Goal: Task Accomplishment & Management: Complete application form

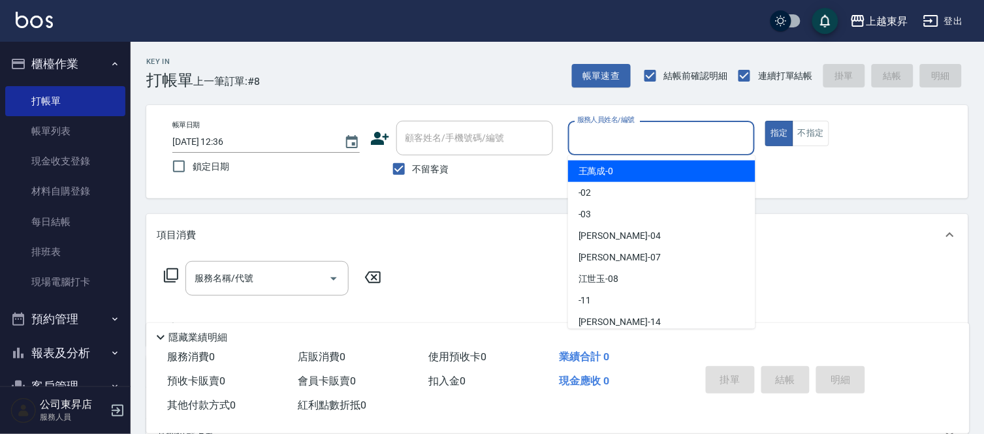
click at [582, 134] on input "服務人員姓名/編號" at bounding box center [662, 138] width 176 height 23
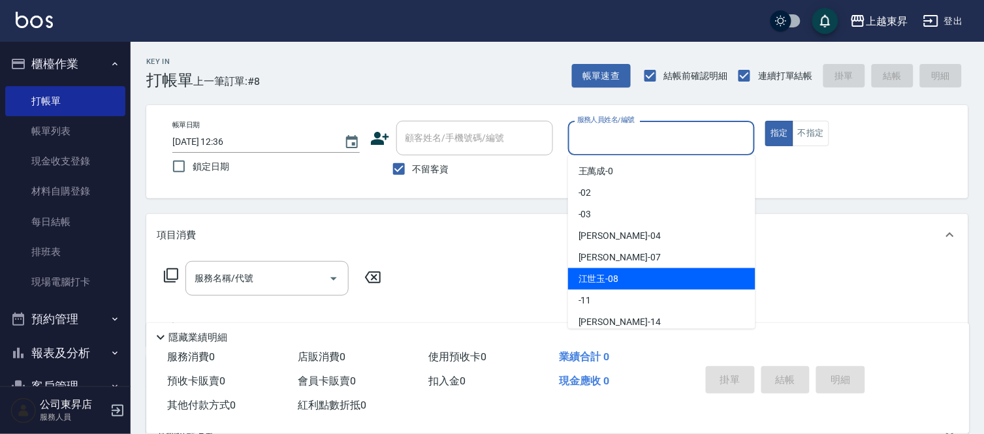
click at [589, 271] on div "[PERSON_NAME]-08" at bounding box center [661, 279] width 187 height 22
type input "[PERSON_NAME]-08"
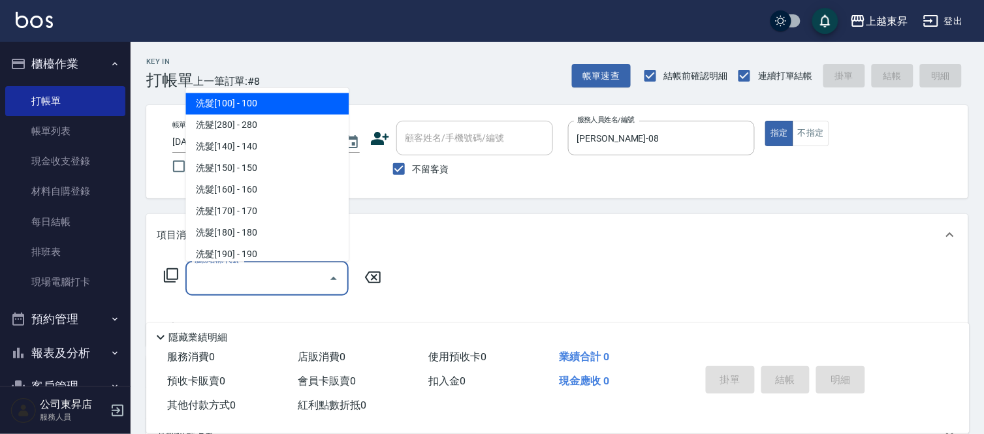
click at [214, 275] on div "服務名稱/代號 服務名稱/代號" at bounding box center [266, 278] width 163 height 35
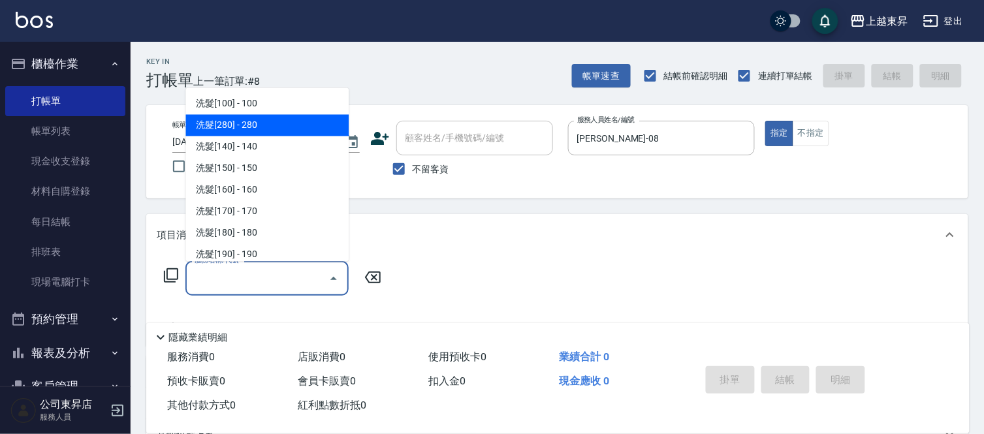
click at [238, 129] on span "洗髮[280] - 280" at bounding box center [266, 126] width 163 height 22
type input "洗髮[280](202)"
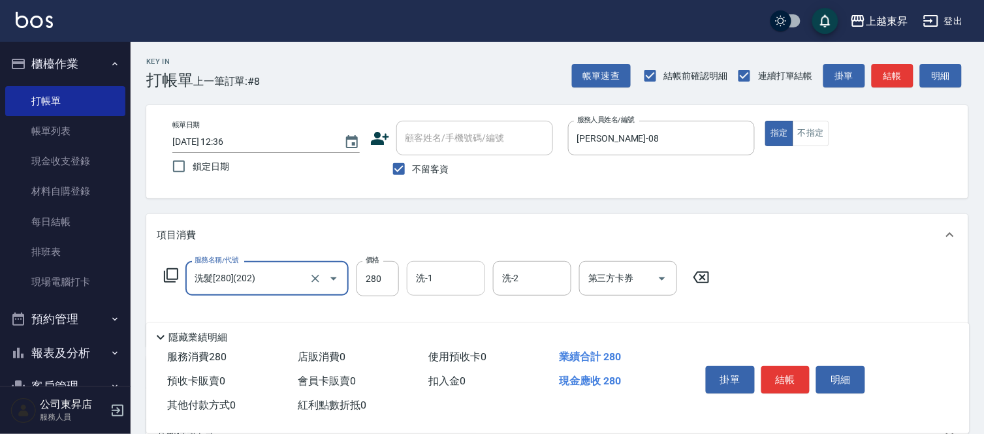
click at [446, 279] on input "洗-1" at bounding box center [445, 278] width 67 height 23
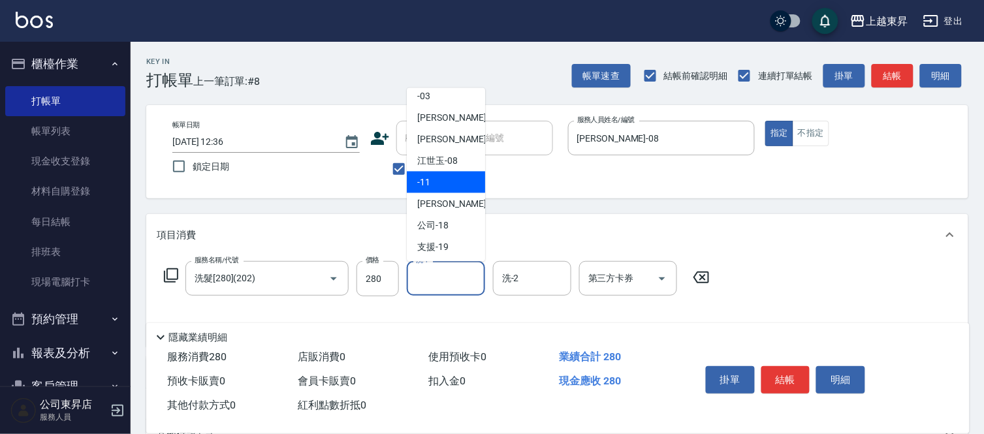
scroll to position [145, 0]
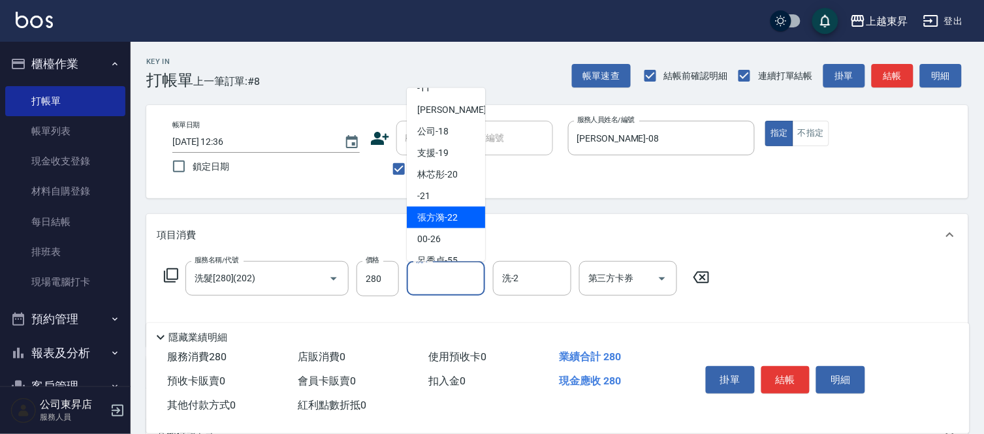
click at [448, 211] on span "張方漪 -22" at bounding box center [437, 218] width 40 height 14
type input "張方漪-22"
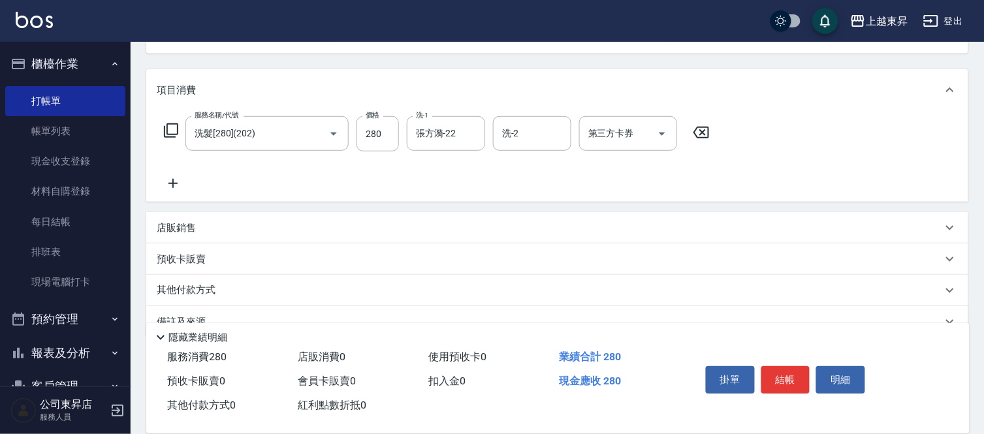
click at [172, 181] on icon at bounding box center [173, 184] width 33 height 16
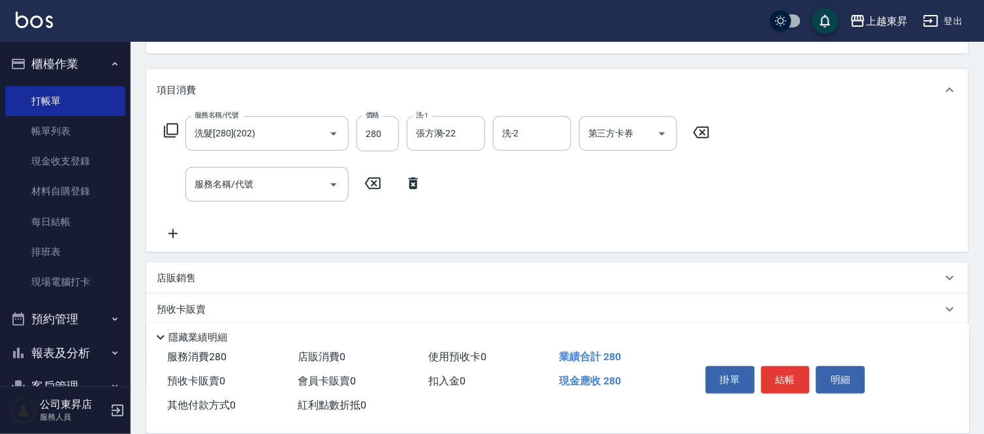
click at [173, 230] on icon at bounding box center [172, 233] width 9 height 9
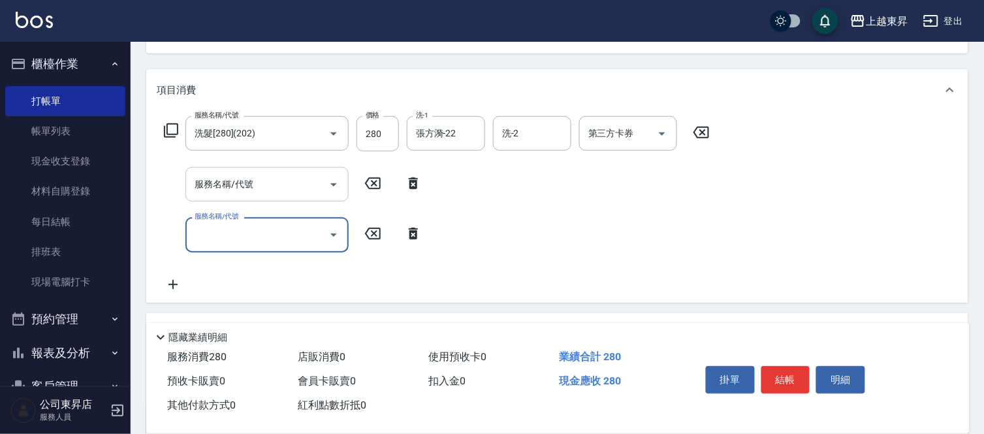
click at [210, 186] on input "服務名稱/代號" at bounding box center [257, 184] width 132 height 23
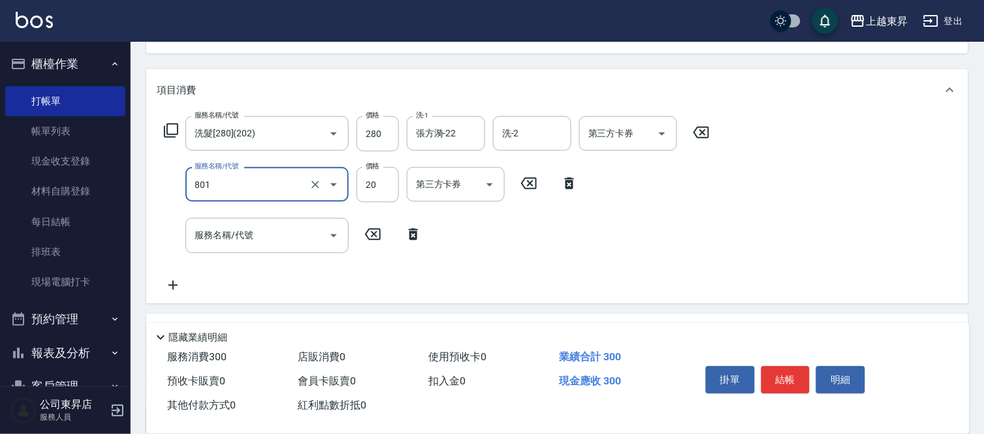
type input "潤絲(801)"
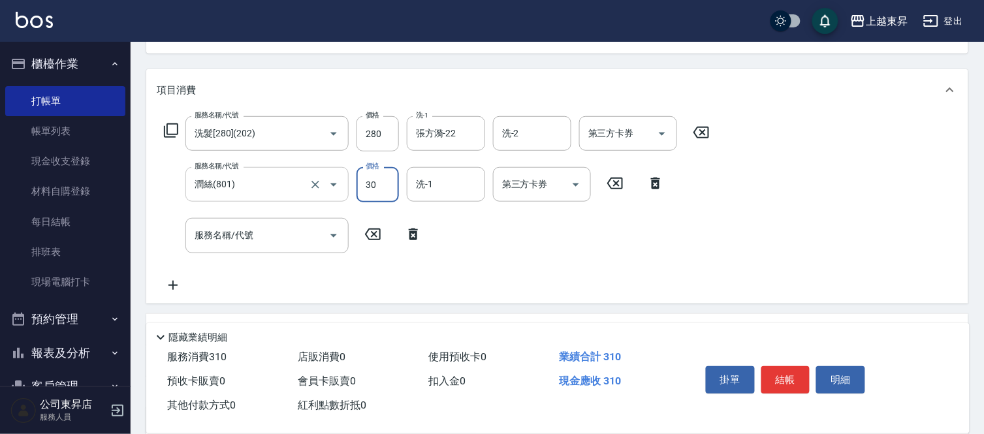
type input "30"
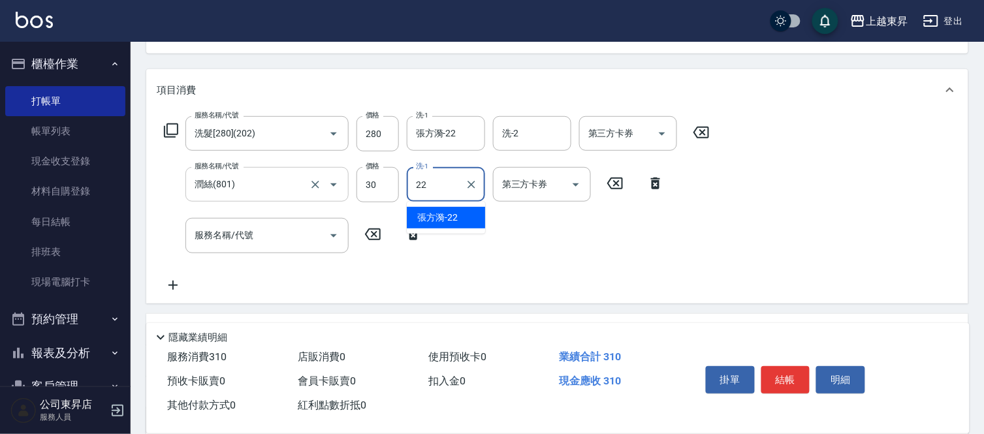
type input "張方漪-22"
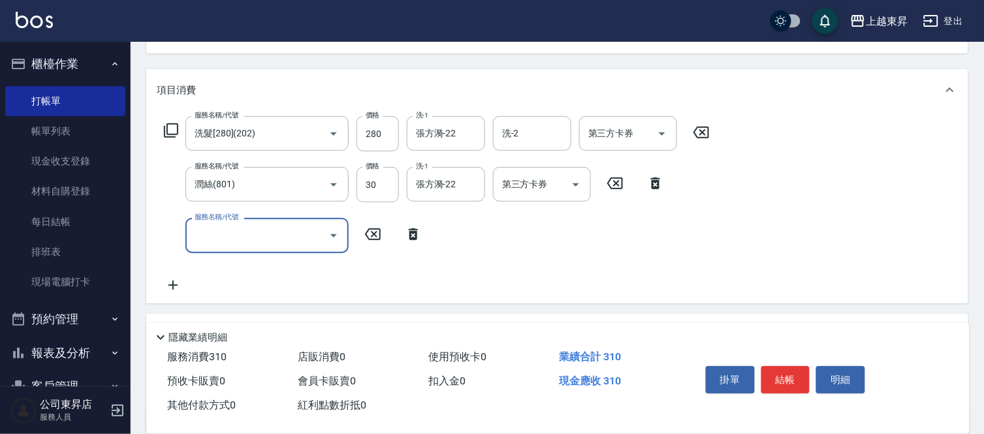
click at [221, 230] on div "服務名稱/代號 服務名稱/代號" at bounding box center [266, 235] width 163 height 35
type input "吹捲(803)"
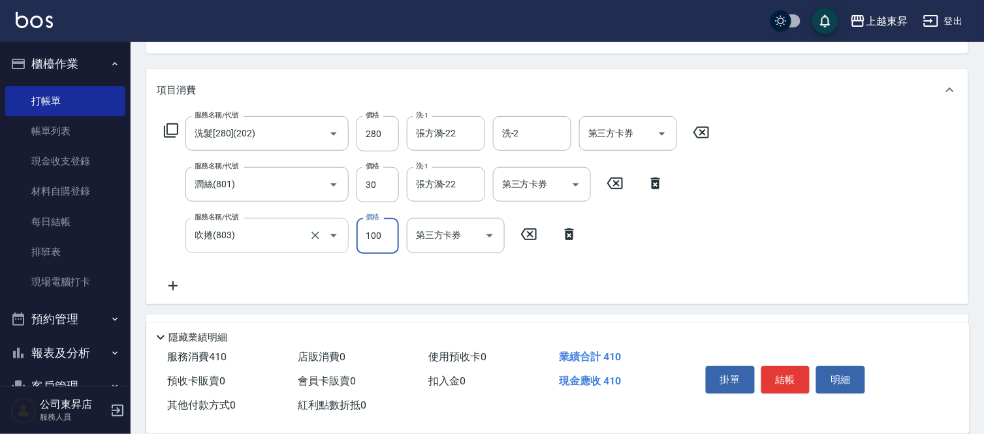
type input "100"
click at [790, 369] on button "結帳" at bounding box center [785, 379] width 49 height 27
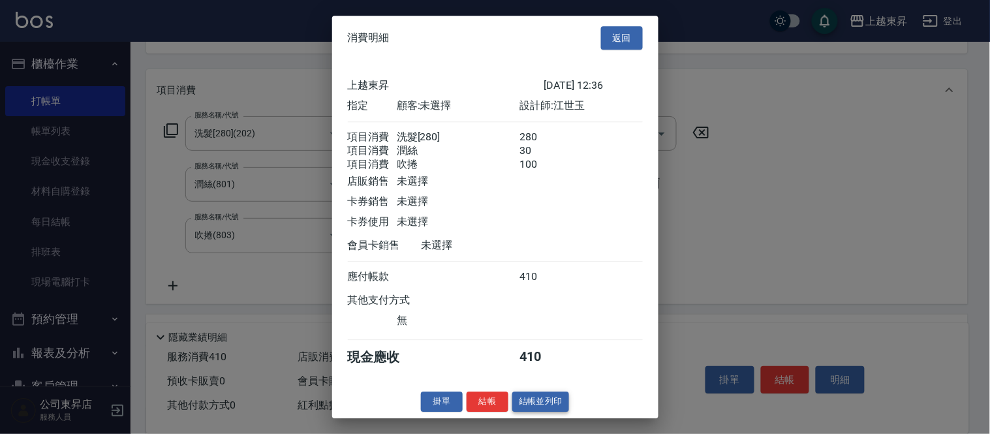
click at [540, 412] on button "結帳並列印" at bounding box center [540, 402] width 57 height 20
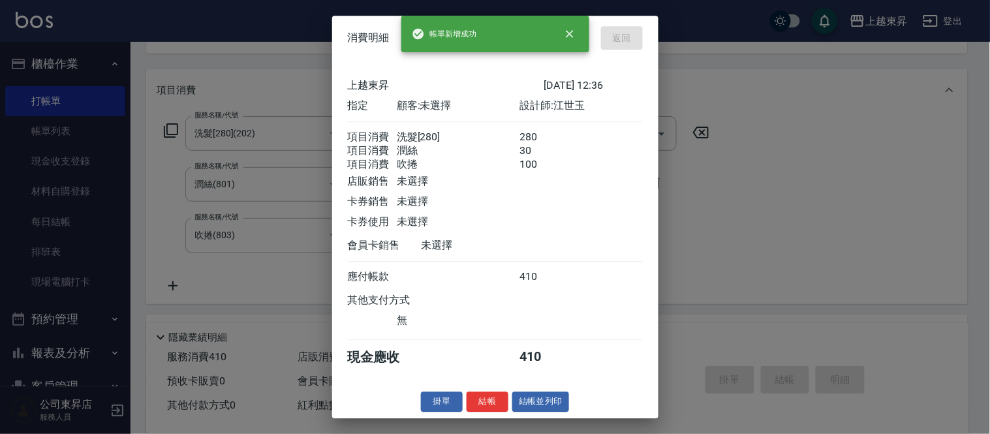
type input "[DATE] 18:29"
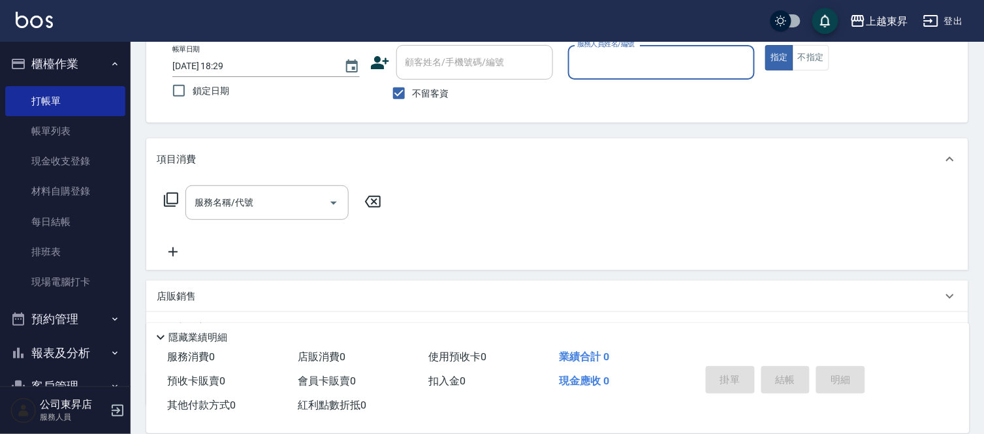
scroll to position [54, 0]
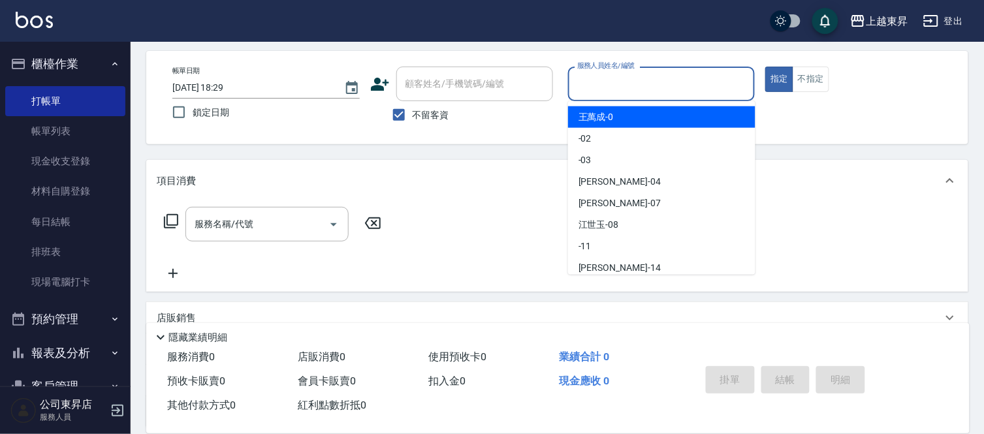
click at [588, 83] on input "服務人員姓名/編號" at bounding box center [662, 83] width 176 height 23
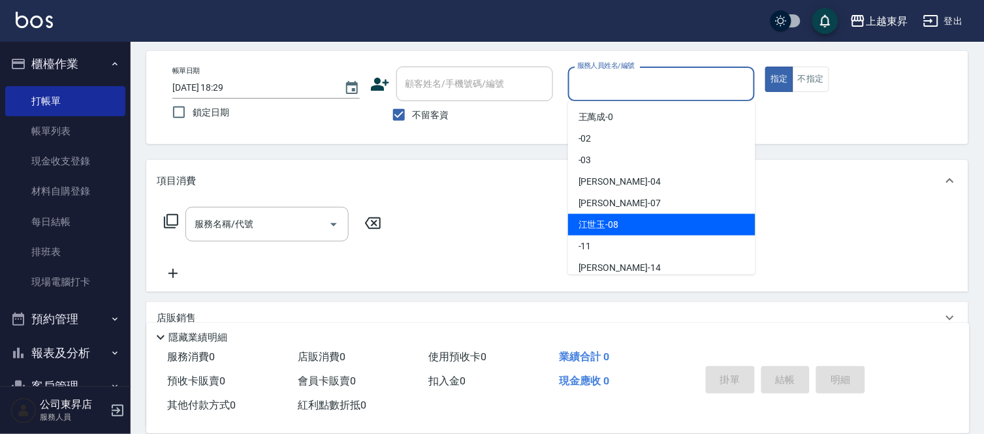
drag, startPoint x: 603, startPoint y: 226, endPoint x: 603, endPoint y: 219, distance: 7.2
click at [603, 225] on span "[PERSON_NAME]-08" at bounding box center [598, 225] width 40 height 14
type input "[PERSON_NAME]-08"
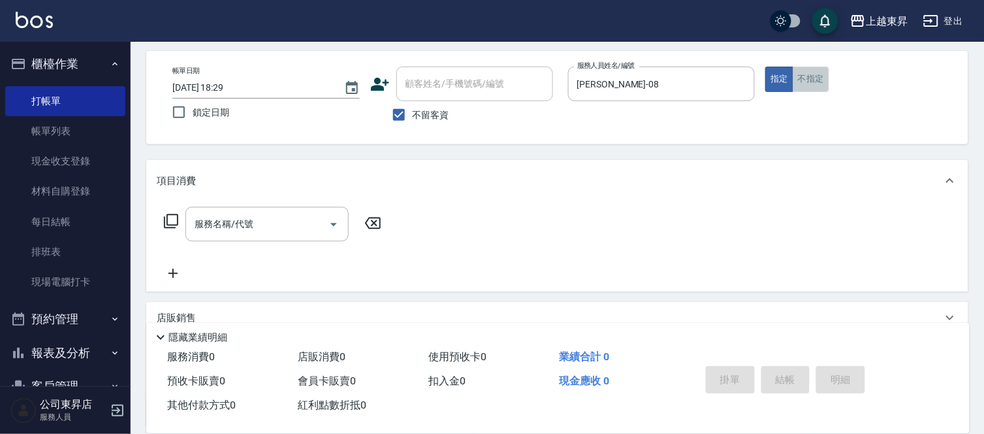
click at [804, 82] on button "不指定" at bounding box center [810, 79] width 37 height 25
click at [307, 222] on input "服務名稱/代號" at bounding box center [257, 224] width 132 height 23
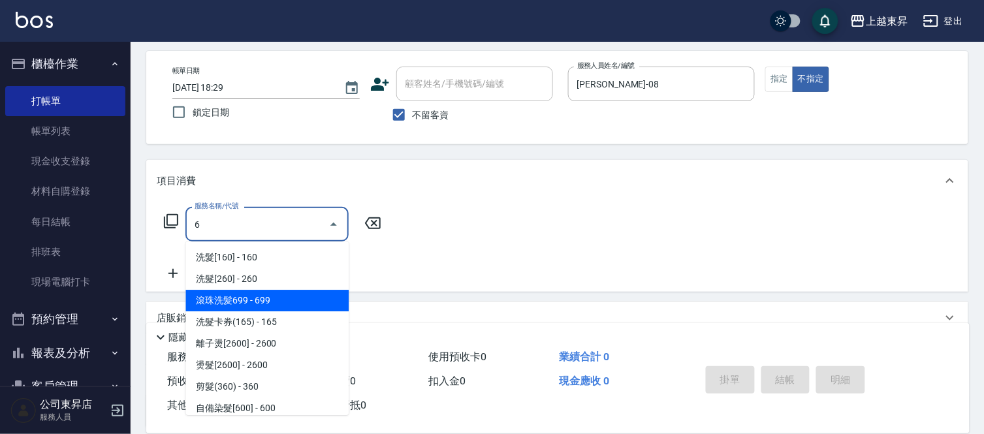
click at [336, 298] on span "滾珠洗髪699 - 699" at bounding box center [266, 301] width 163 height 22
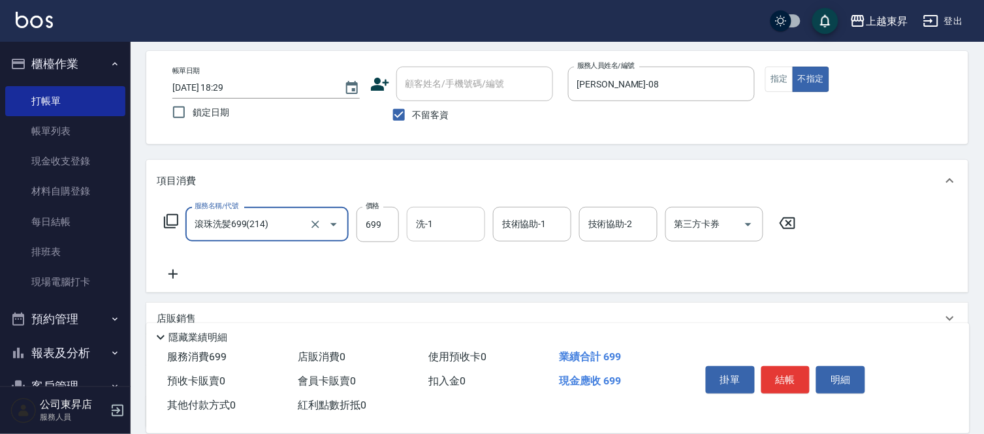
type input "滾珠洗髪699(214)"
click at [433, 226] on input "洗-1" at bounding box center [445, 224] width 67 height 23
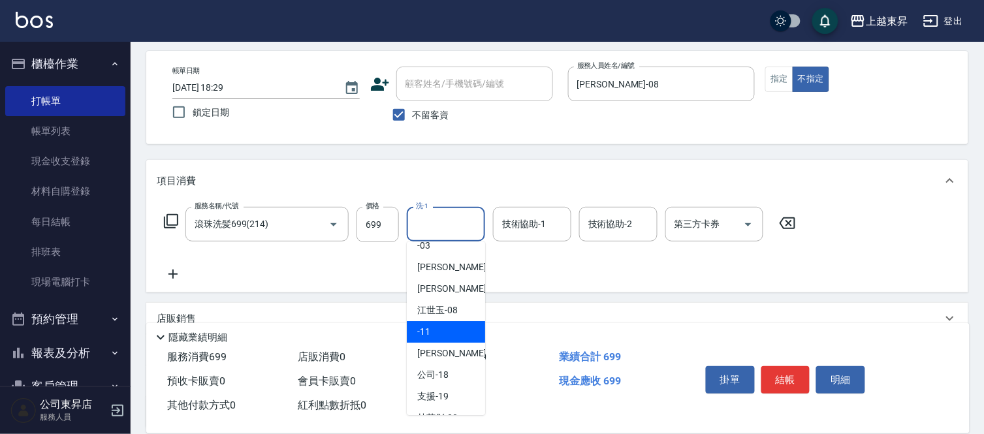
scroll to position [145, 0]
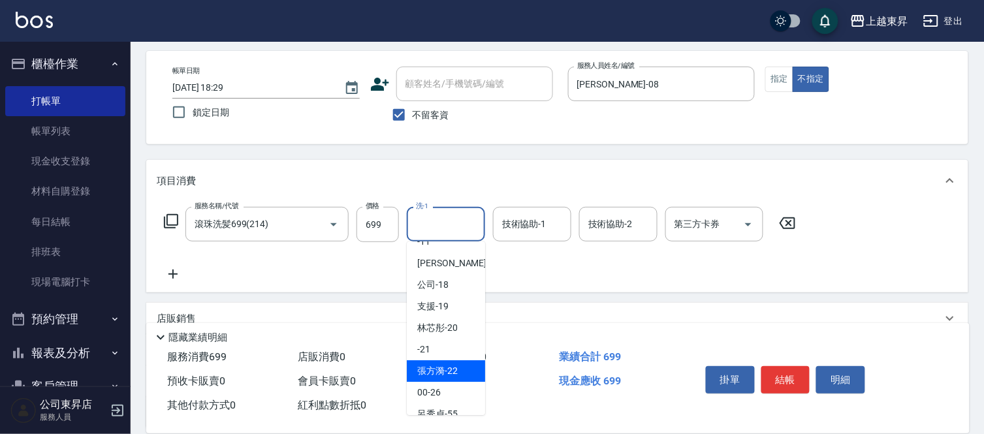
click at [445, 371] on span "張方漪 -22" at bounding box center [437, 371] width 40 height 14
type input "張方漪-22"
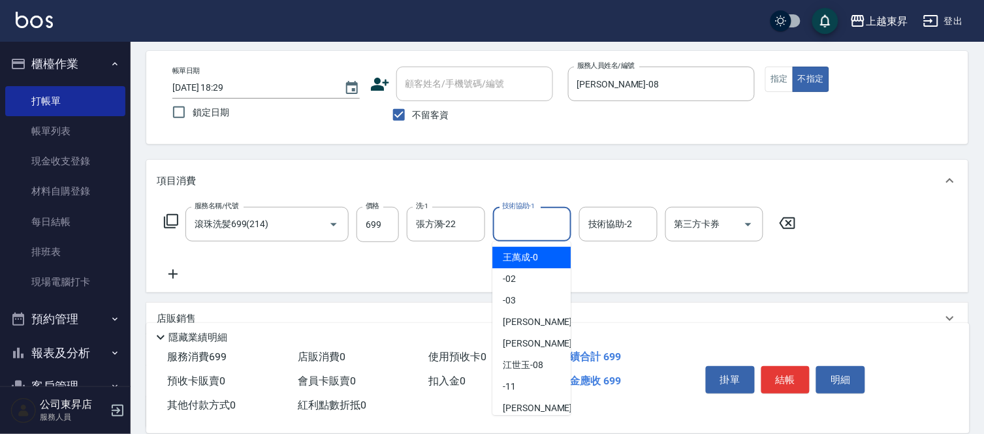
click at [536, 225] on input "技術協助-1" at bounding box center [532, 224] width 67 height 23
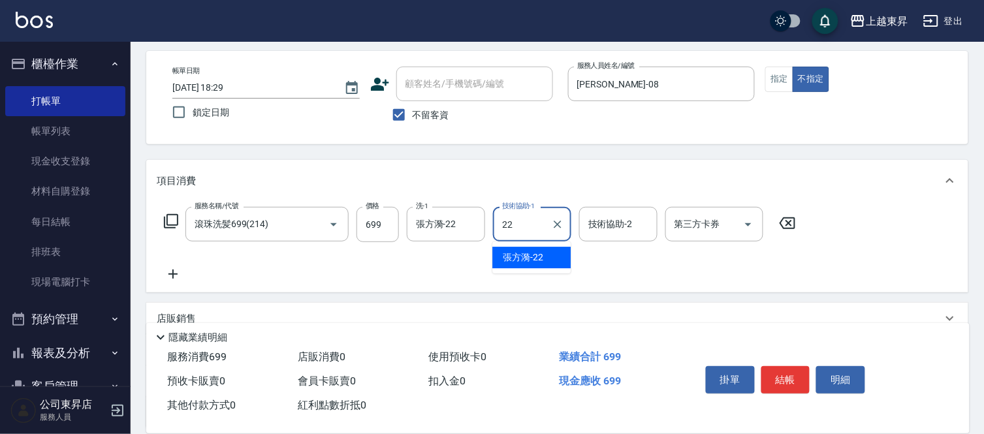
type input "張方漪-22"
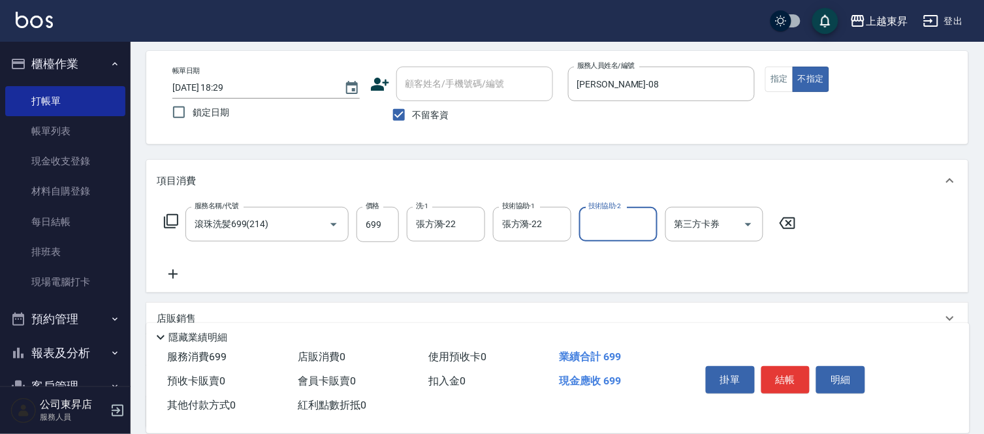
click at [175, 270] on icon at bounding box center [173, 274] width 33 height 16
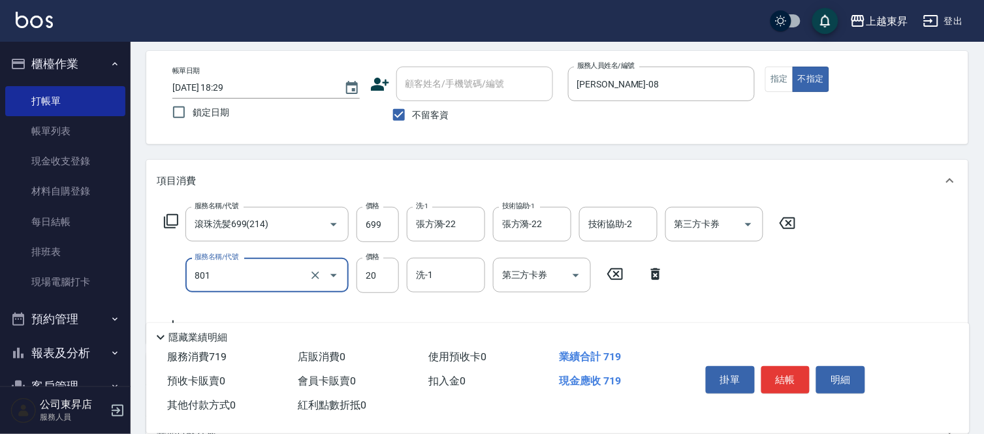
type input "潤絲(801)"
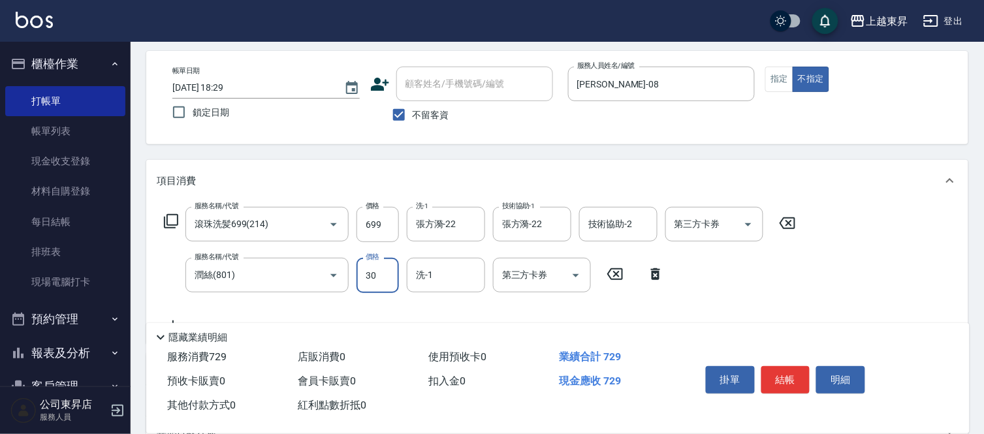
type input "30"
type input "張方漪-22"
click at [800, 369] on button "結帳" at bounding box center [785, 379] width 49 height 27
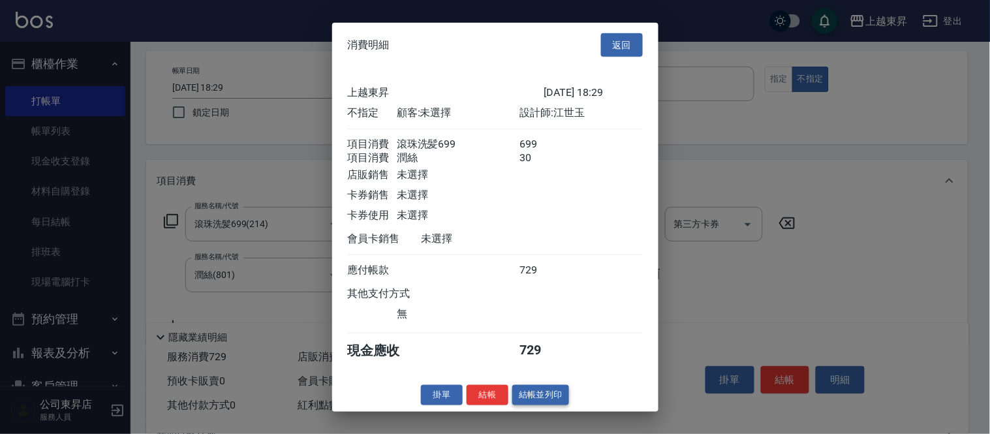
click at [525, 399] on button "結帳並列印" at bounding box center [540, 395] width 57 height 20
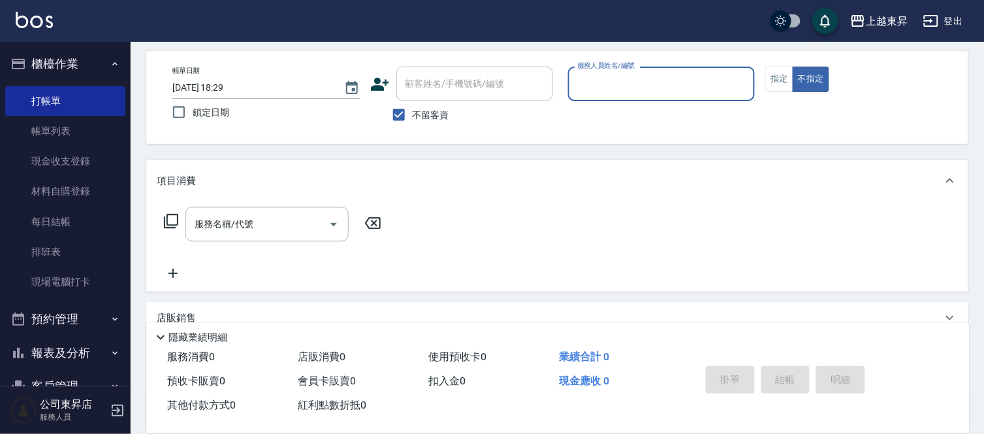
click at [615, 85] on input "服務人員姓名/編號" at bounding box center [662, 83] width 176 height 23
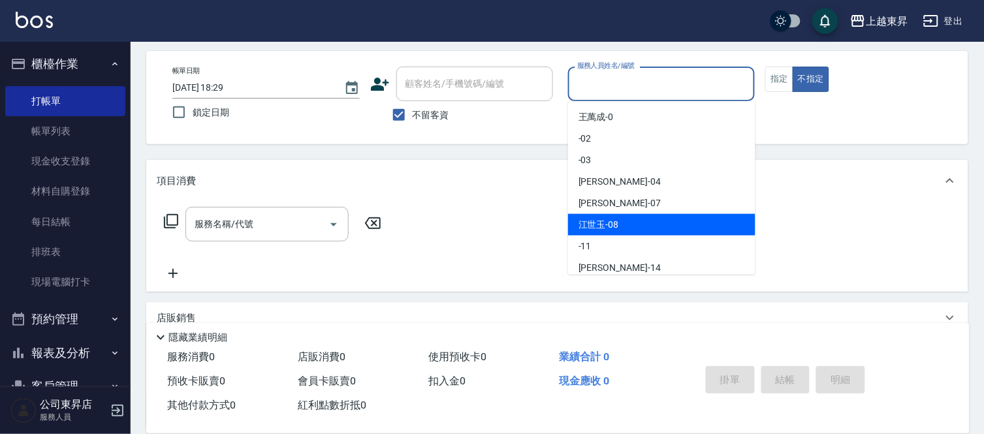
click at [599, 223] on span "[PERSON_NAME]-08" at bounding box center [598, 225] width 40 height 14
type input "[PERSON_NAME]-08"
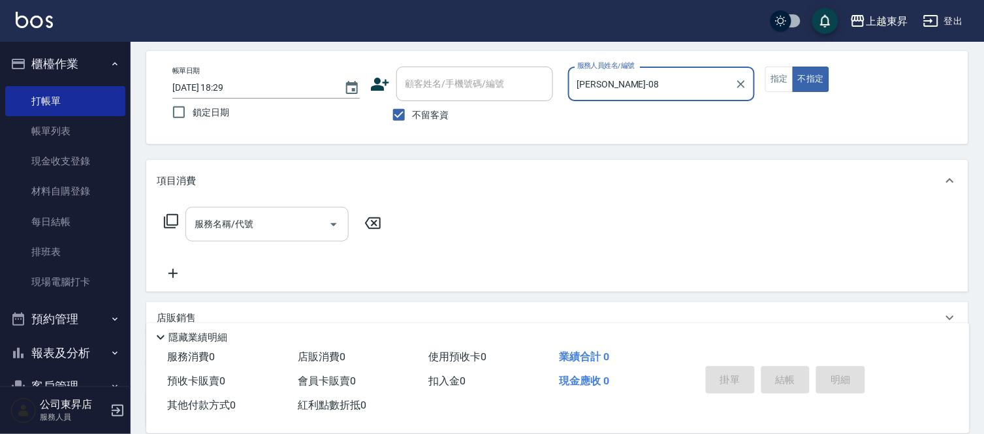
click at [323, 231] on div at bounding box center [333, 224] width 20 height 35
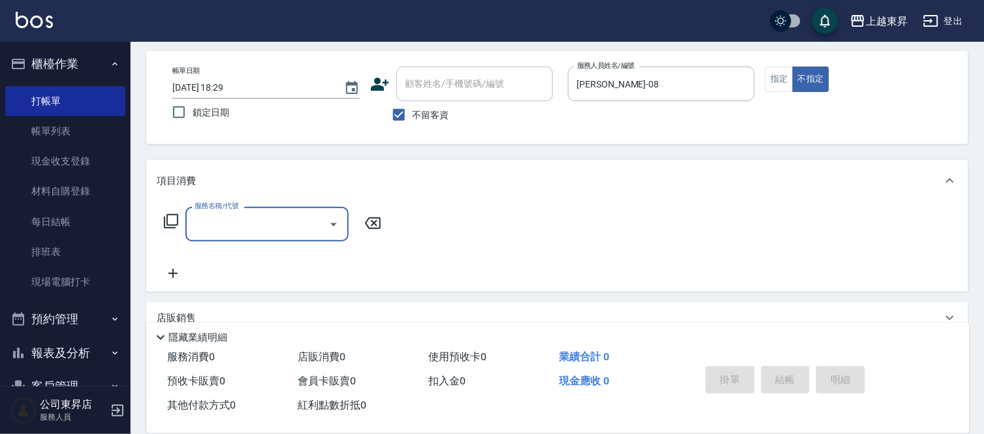
click at [303, 223] on input "服務名稱/代號" at bounding box center [257, 224] width 132 height 23
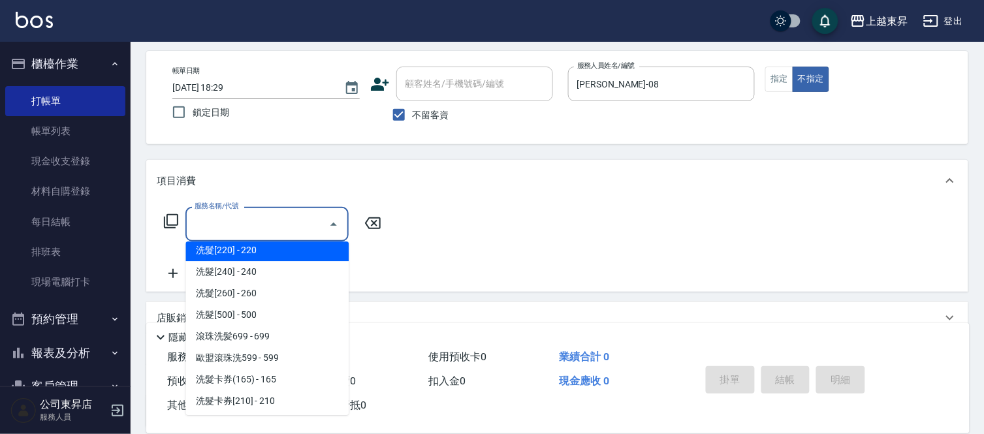
scroll to position [217, 0]
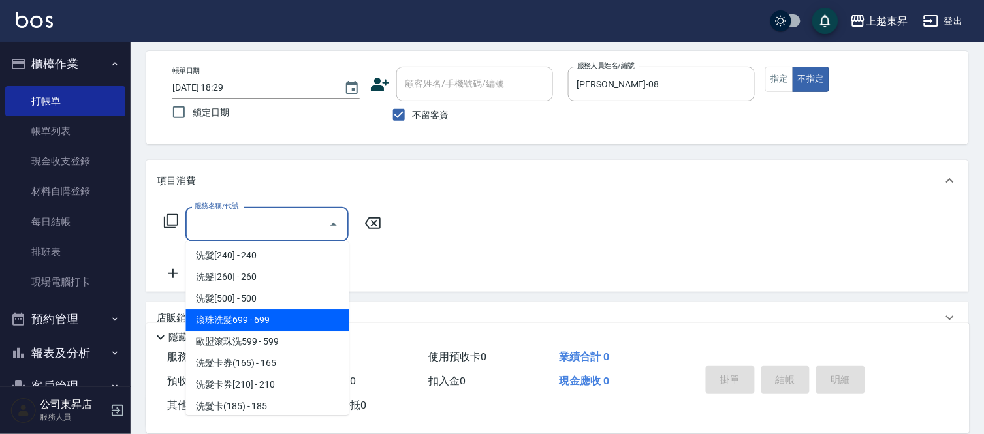
click at [279, 317] on span "滾珠洗髪699 - 699" at bounding box center [266, 320] width 163 height 22
type input "滾珠洗髪699(214)"
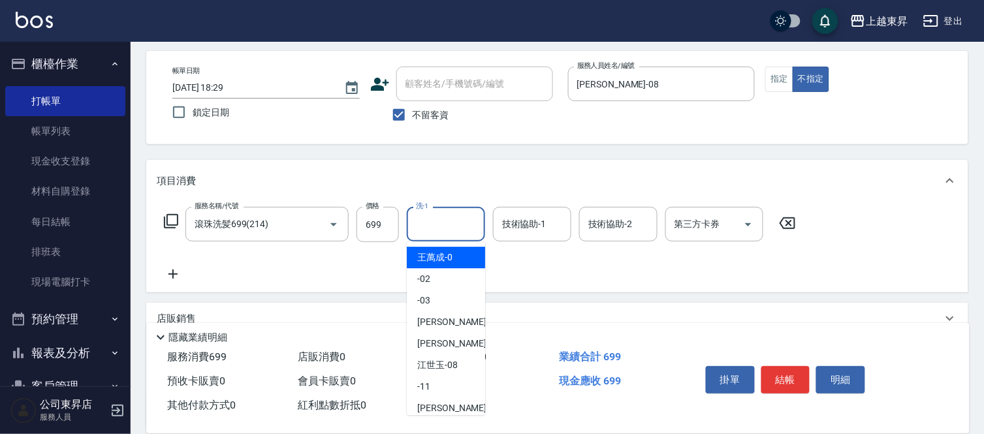
click at [428, 213] on div "洗-1 洗-1" at bounding box center [446, 224] width 78 height 35
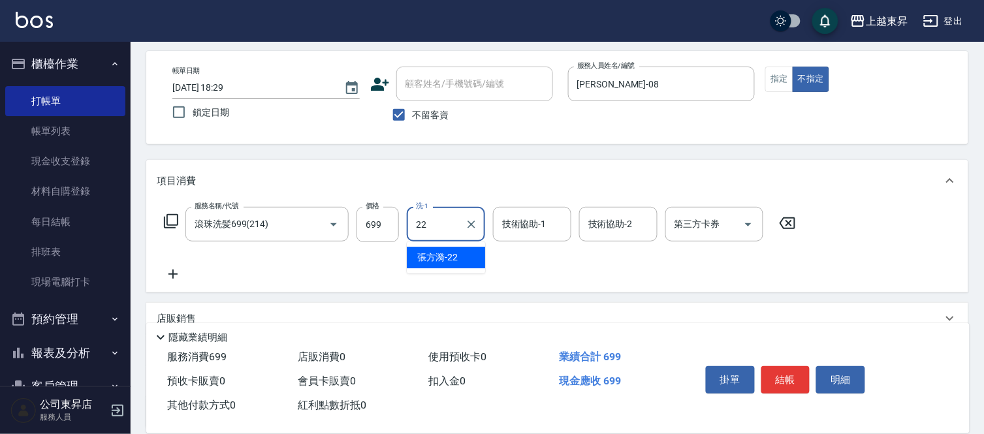
type input "張方漪-22"
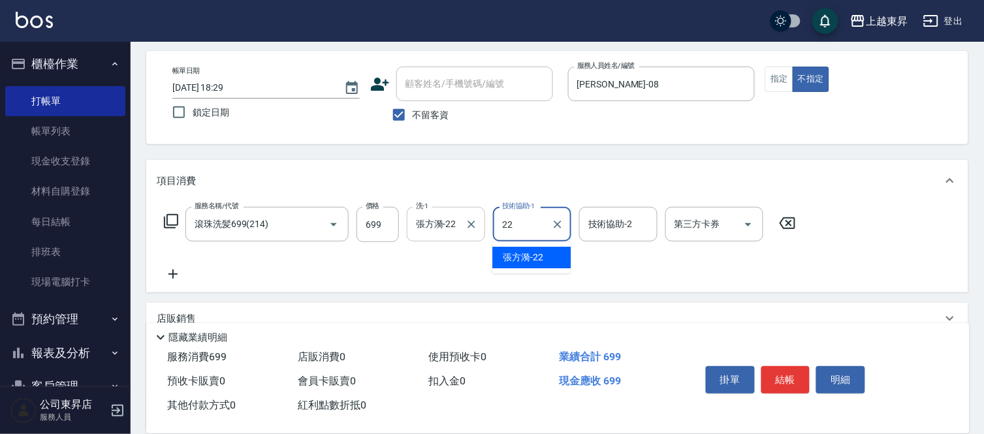
type input "張方漪-22"
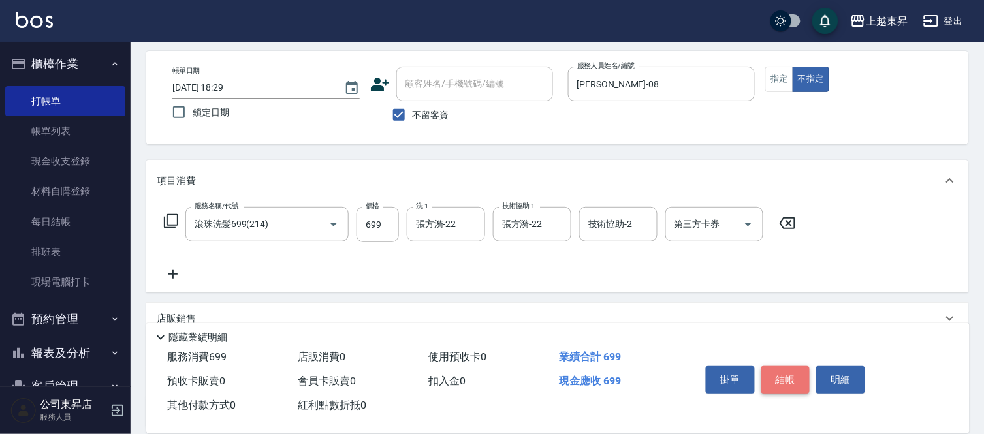
click at [790, 376] on button "結帳" at bounding box center [785, 379] width 49 height 27
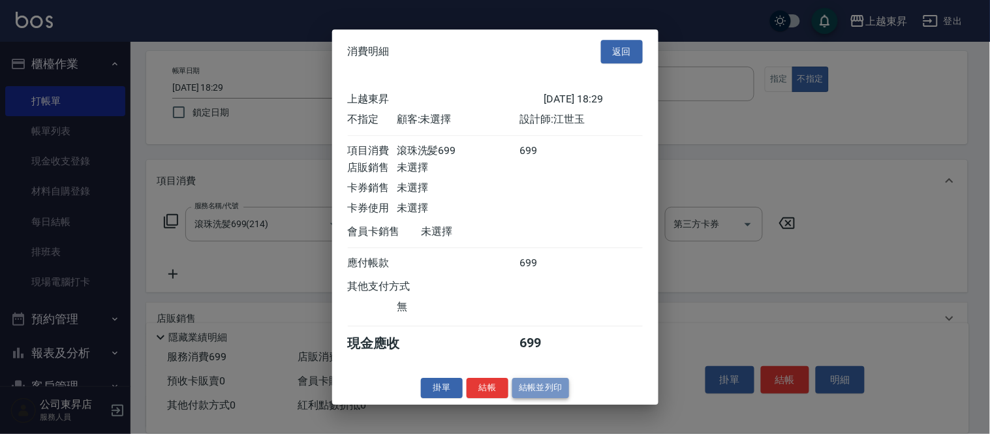
click at [551, 394] on button "結帳並列印" at bounding box center [540, 388] width 57 height 20
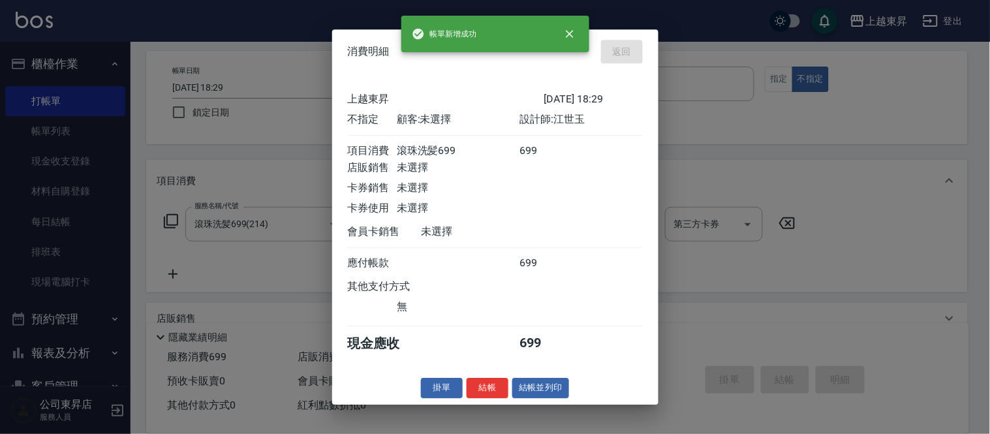
type input "[DATE] 18:30"
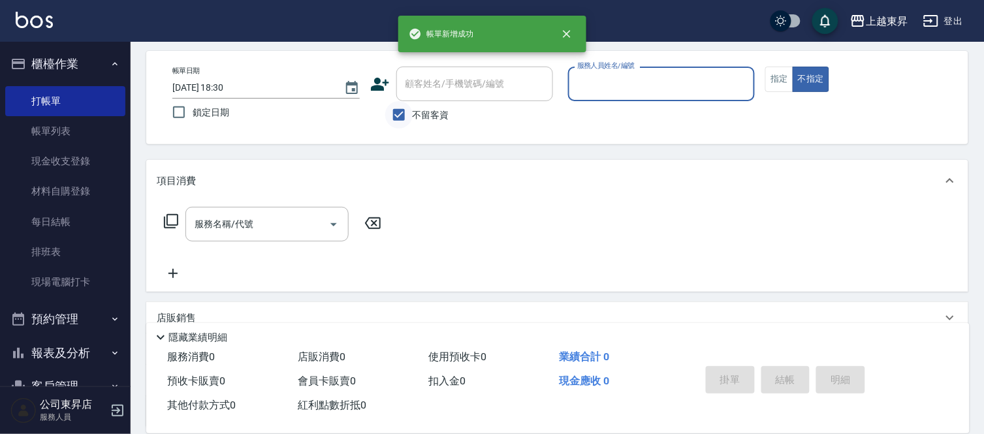
click at [395, 114] on input "不留客資" at bounding box center [398, 114] width 27 height 27
checkbox input "false"
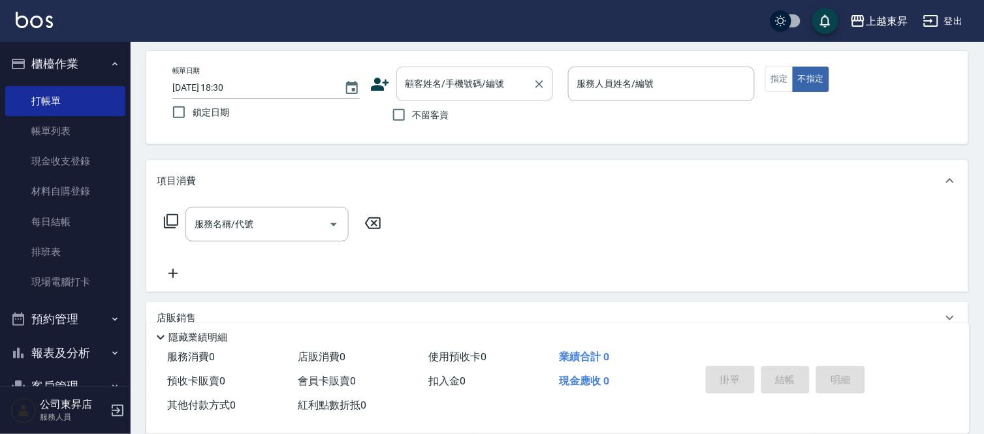
click at [427, 82] on input "顧客姓名/手機號碼/編號" at bounding box center [464, 83] width 125 height 23
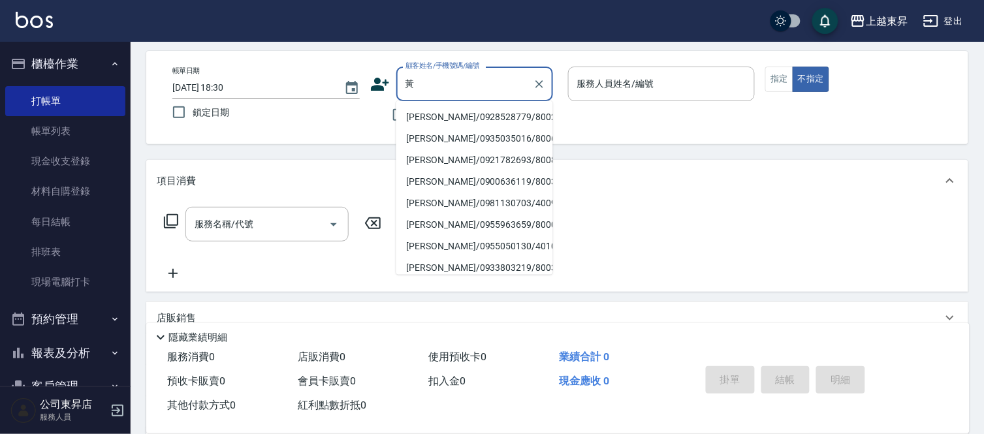
click at [445, 113] on li "[PERSON_NAME]/0928528779/80021" at bounding box center [474, 117] width 157 height 22
type input "[PERSON_NAME]/0928528779/80021"
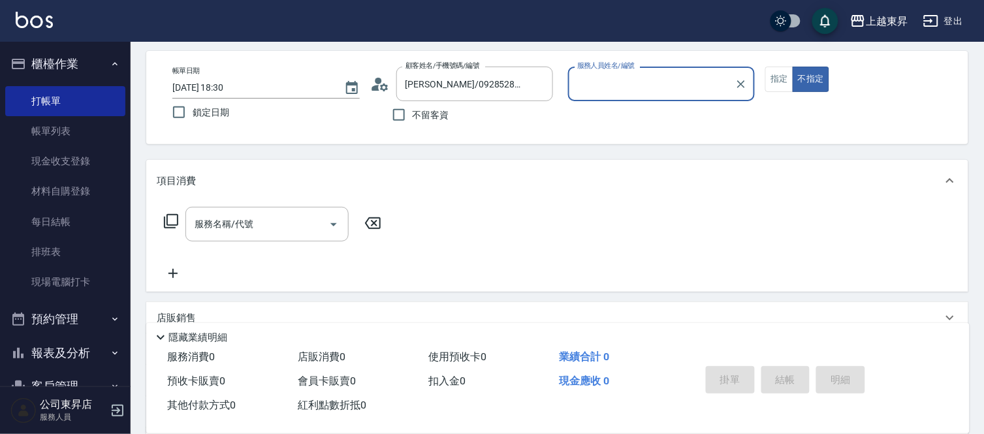
type input "[PERSON_NAME]-08"
click at [773, 82] on button "指定" at bounding box center [779, 79] width 28 height 25
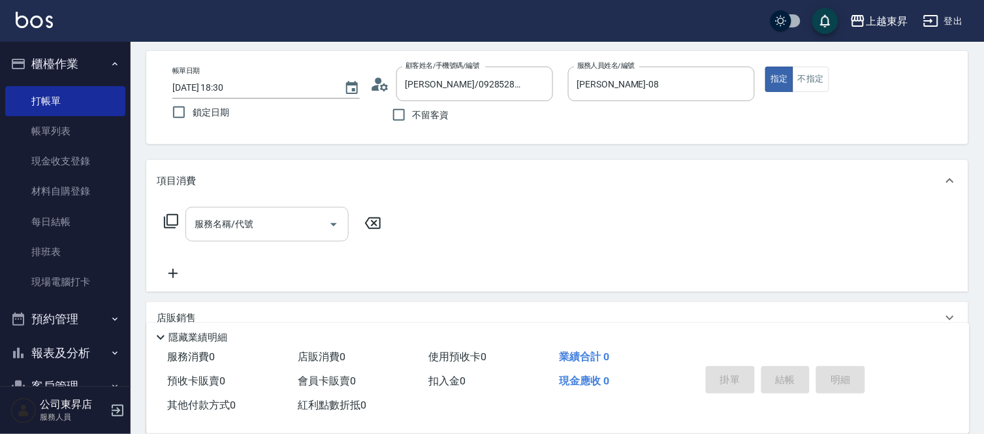
click at [272, 225] on input "服務名稱/代號" at bounding box center [257, 224] width 132 height 23
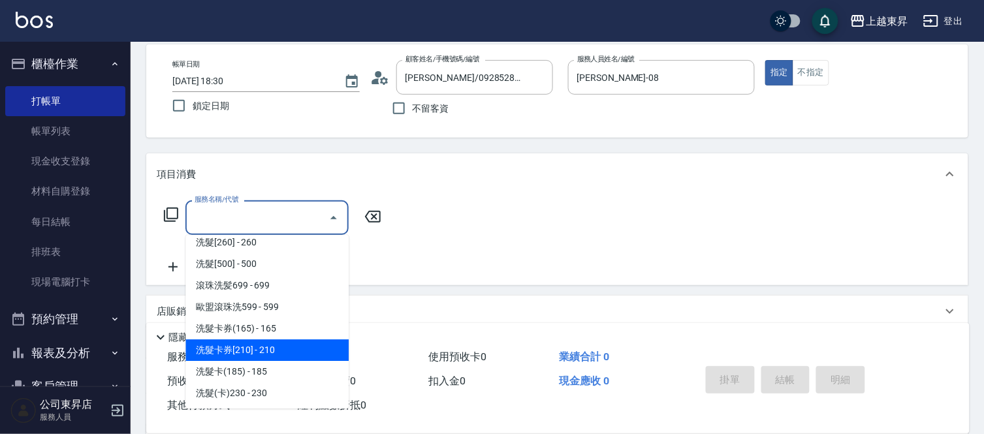
scroll to position [290, 0]
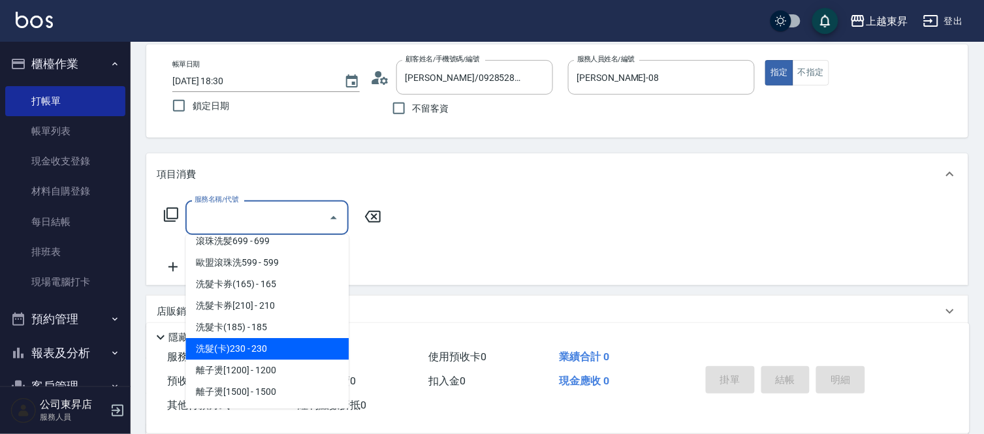
click at [274, 341] on span "洗髮(卡)230 - 230" at bounding box center [266, 349] width 163 height 22
type input "洗髮(卡)230(224)"
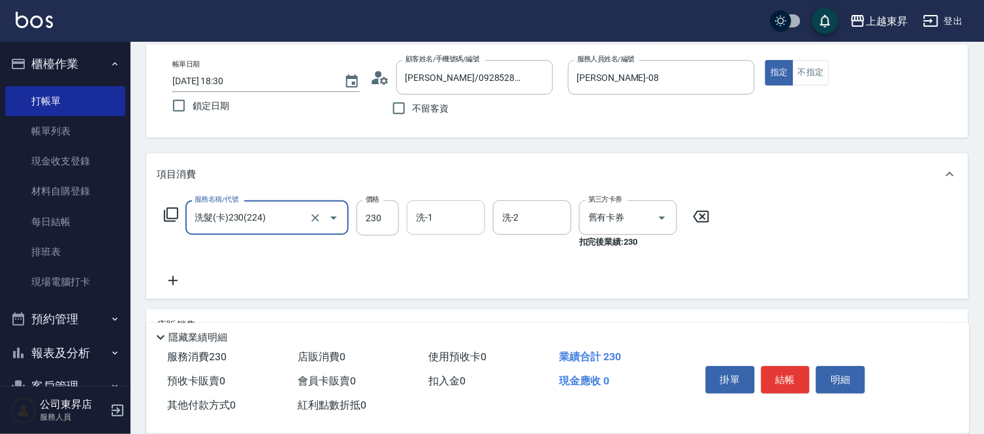
click at [433, 210] on input "洗-1" at bounding box center [445, 217] width 67 height 23
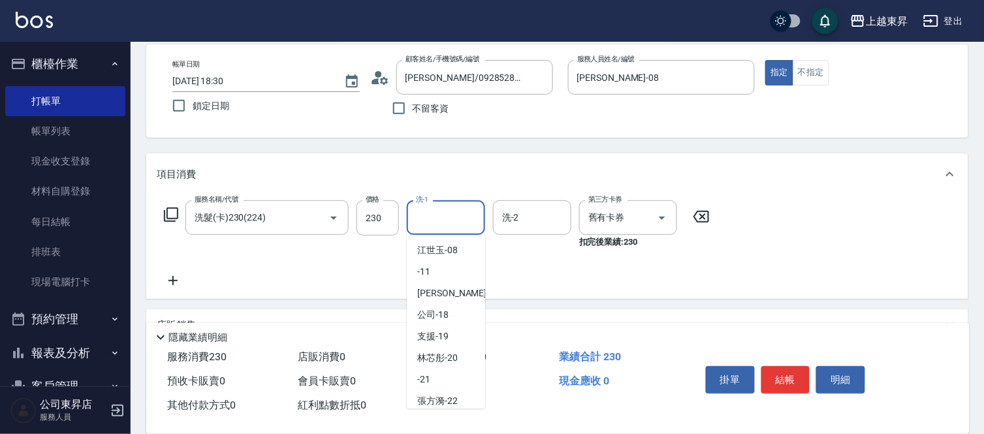
scroll to position [202, 0]
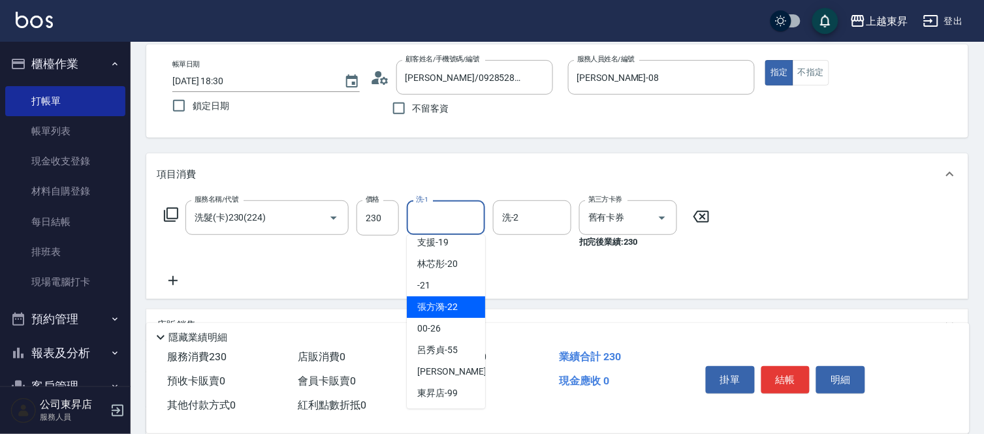
click at [448, 298] on div "張方漪 -22" at bounding box center [446, 307] width 78 height 22
type input "張方漪-22"
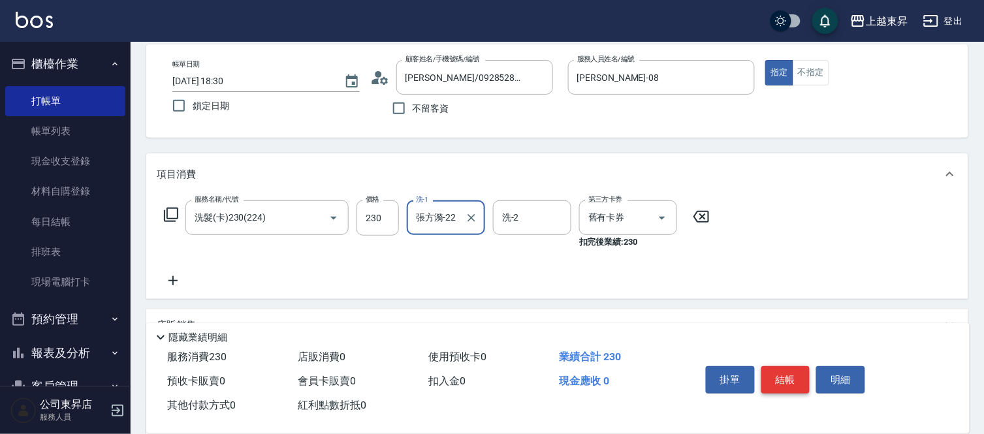
click at [785, 372] on button "結帳" at bounding box center [785, 379] width 49 height 27
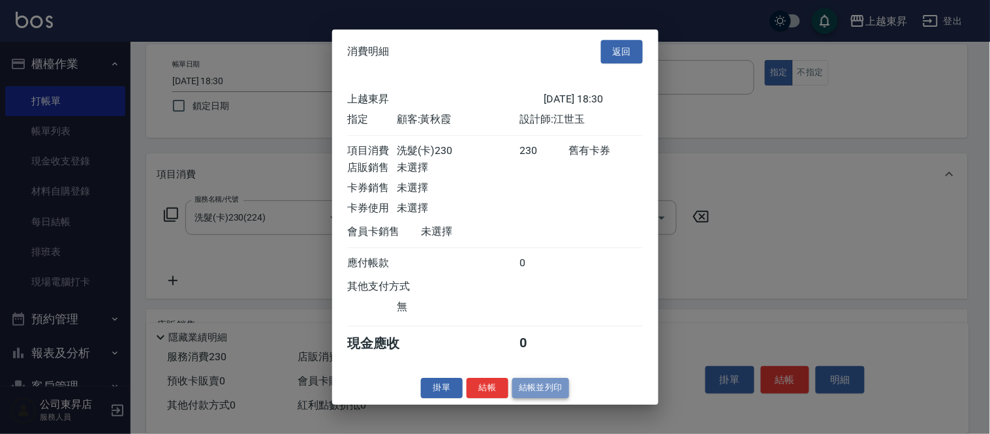
click at [539, 392] on button "結帳並列印" at bounding box center [540, 388] width 57 height 20
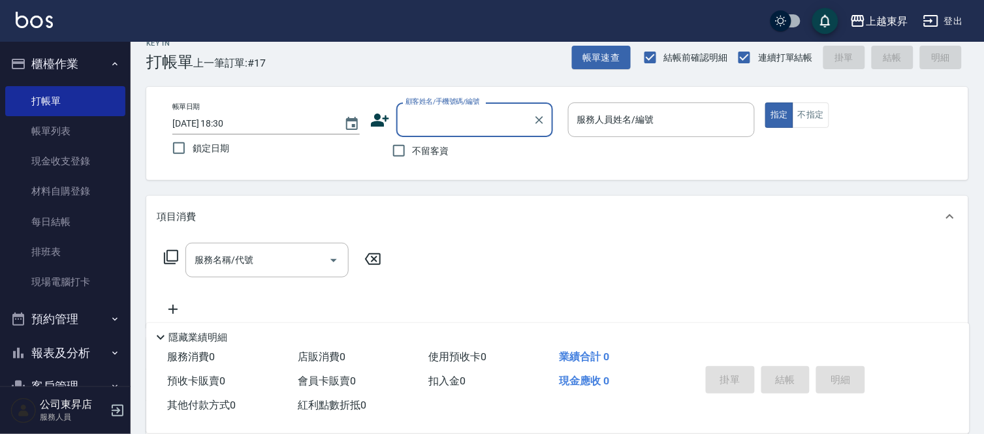
scroll to position [0, 0]
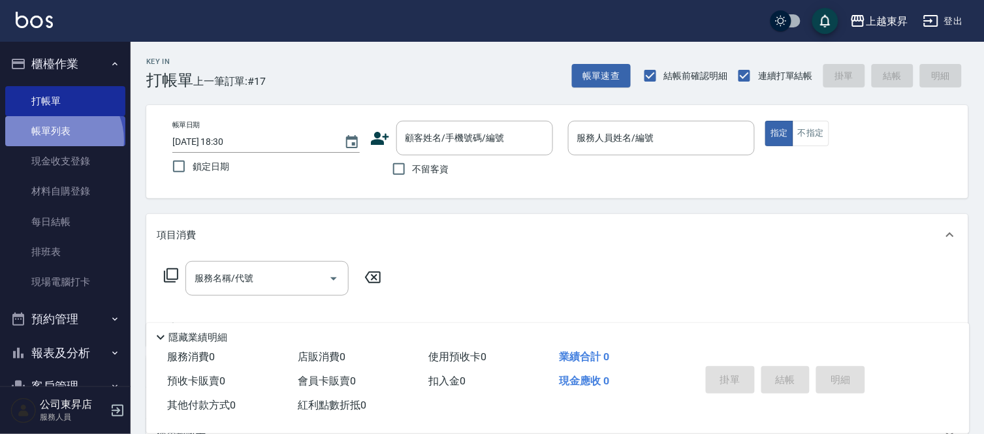
click at [59, 140] on link "帳單列表" at bounding box center [65, 131] width 120 height 30
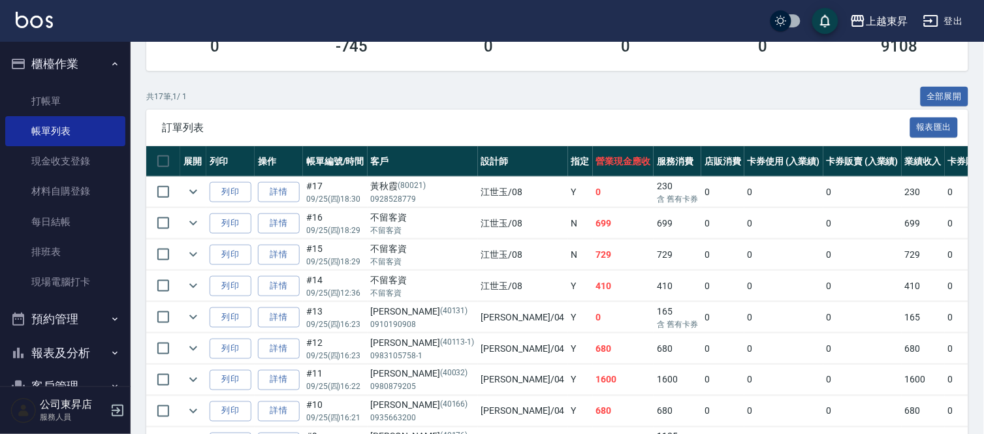
scroll to position [233, 0]
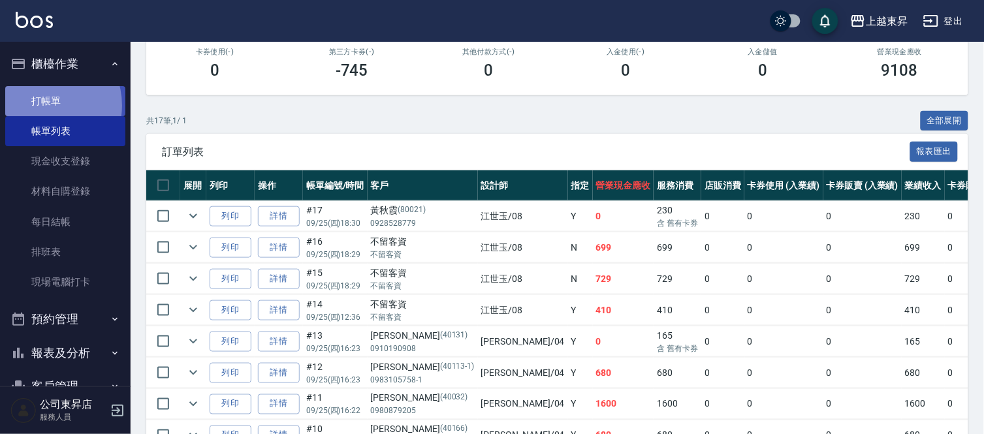
click at [41, 105] on link "打帳單" at bounding box center [65, 101] width 120 height 30
